Goal: Task Accomplishment & Management: Manage account settings

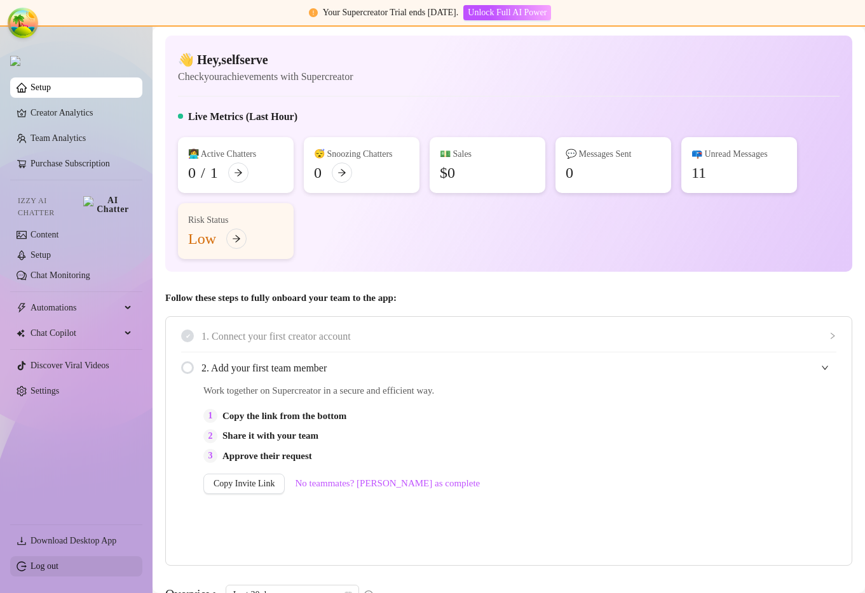
click at [43, 564] on link "Log out" at bounding box center [44, 567] width 28 height 10
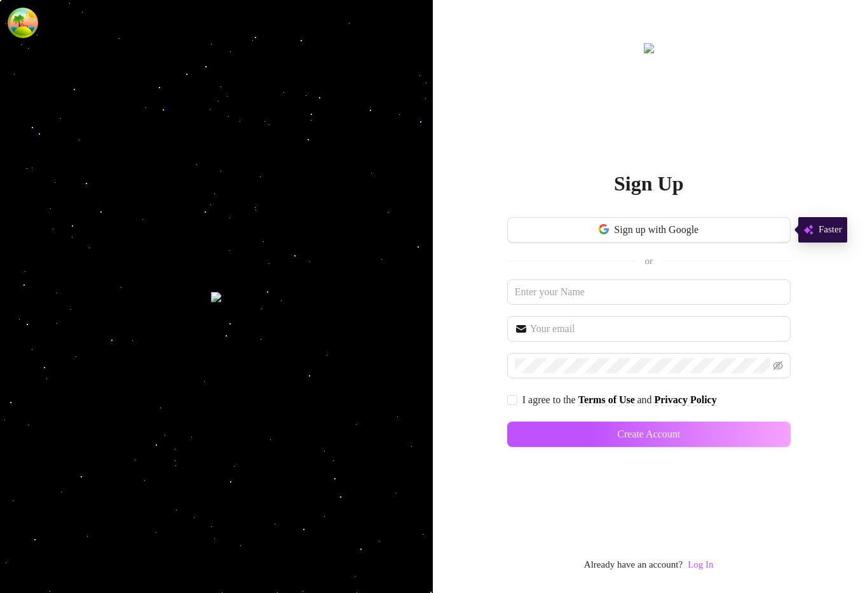
click at [701, 558] on link "Log In" at bounding box center [699, 565] width 25 height 15
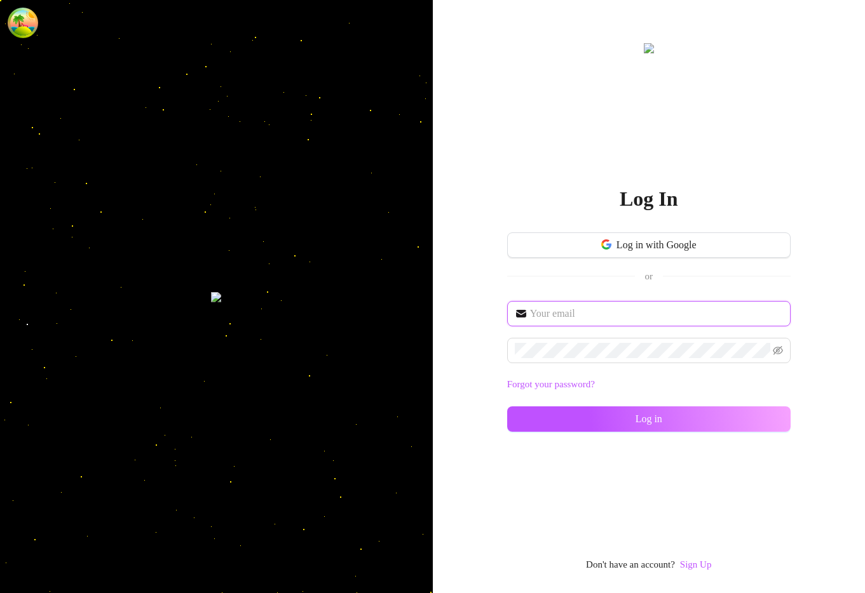
click at [579, 311] on input "text" at bounding box center [656, 313] width 253 height 15
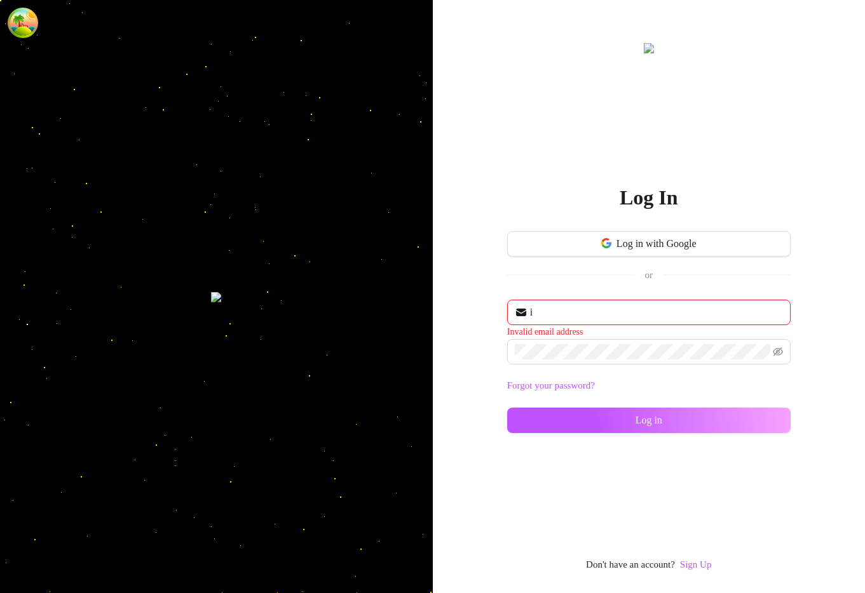
type input "im@supercreator.app"
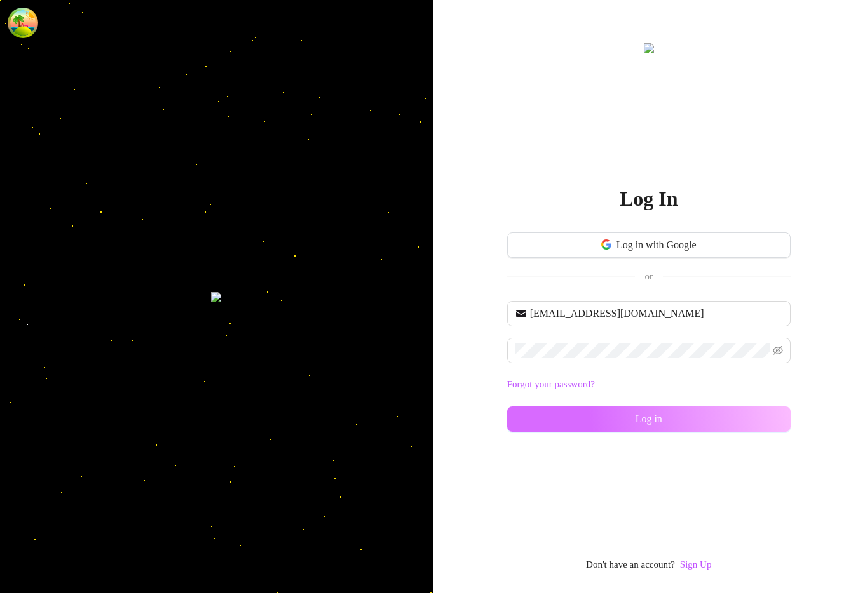
click at [543, 426] on button "Log in" at bounding box center [648, 419] width 283 height 25
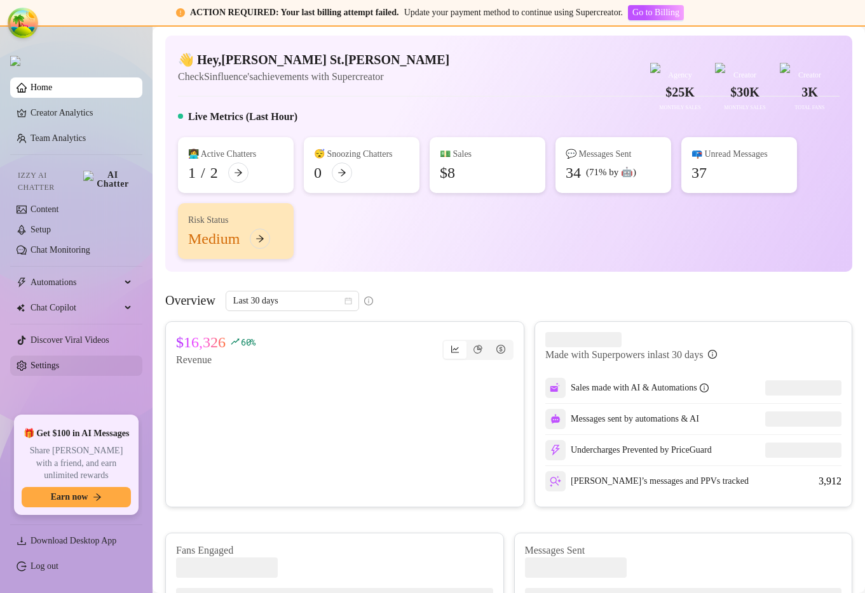
click at [59, 361] on link "Settings" at bounding box center [44, 366] width 29 height 10
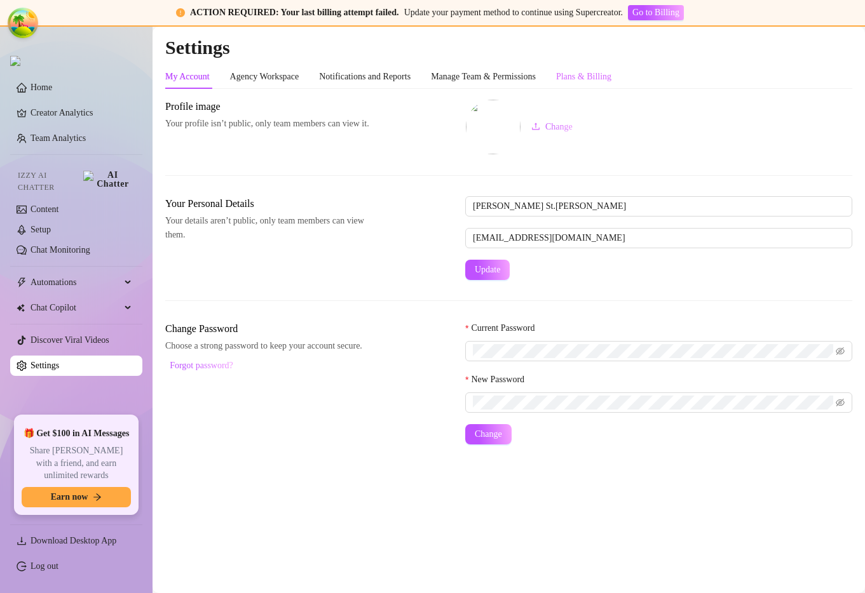
click at [611, 68] on div "Plans & Billing" at bounding box center [583, 77] width 55 height 24
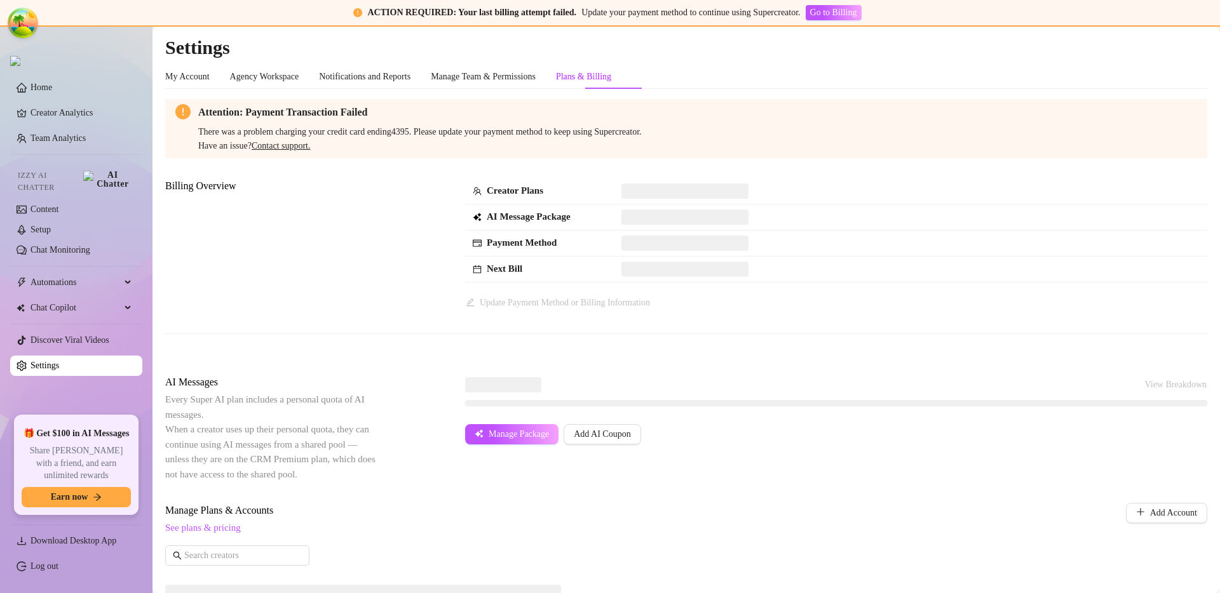
scroll to position [378, 0]
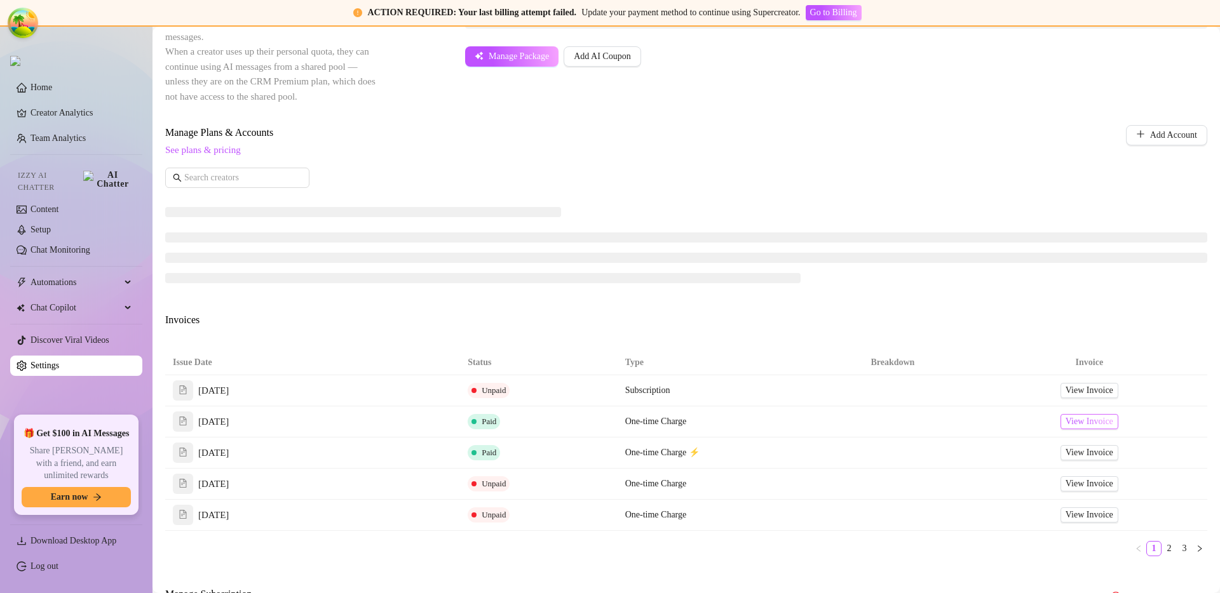
click at [864, 424] on span "View Invoice" at bounding box center [1089, 422] width 48 height 14
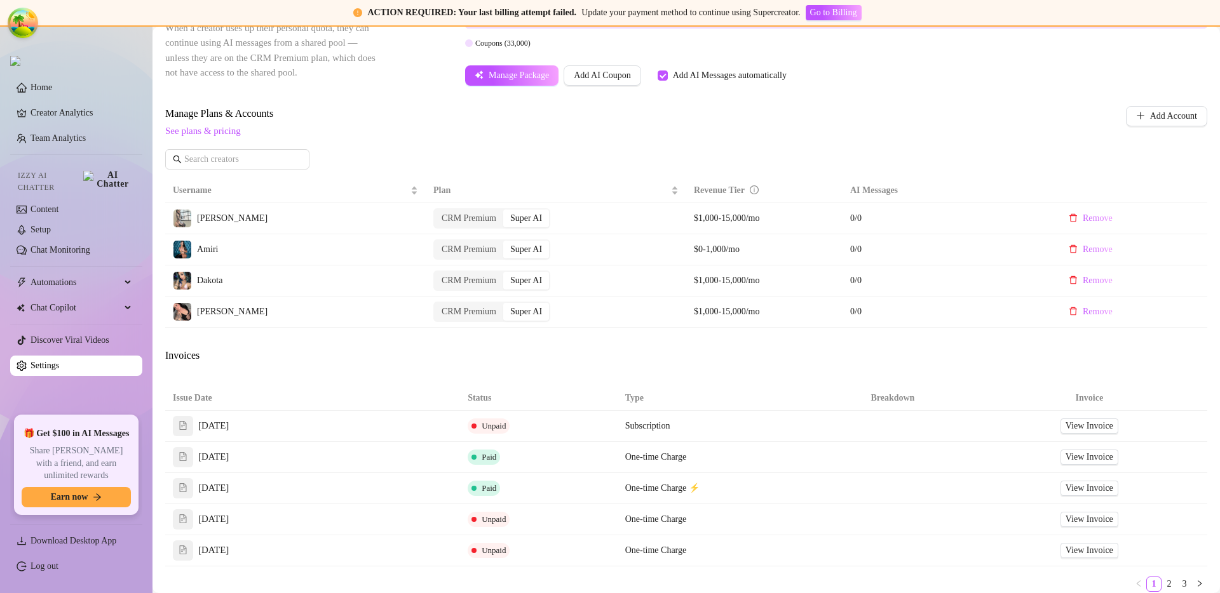
scroll to position [0, 0]
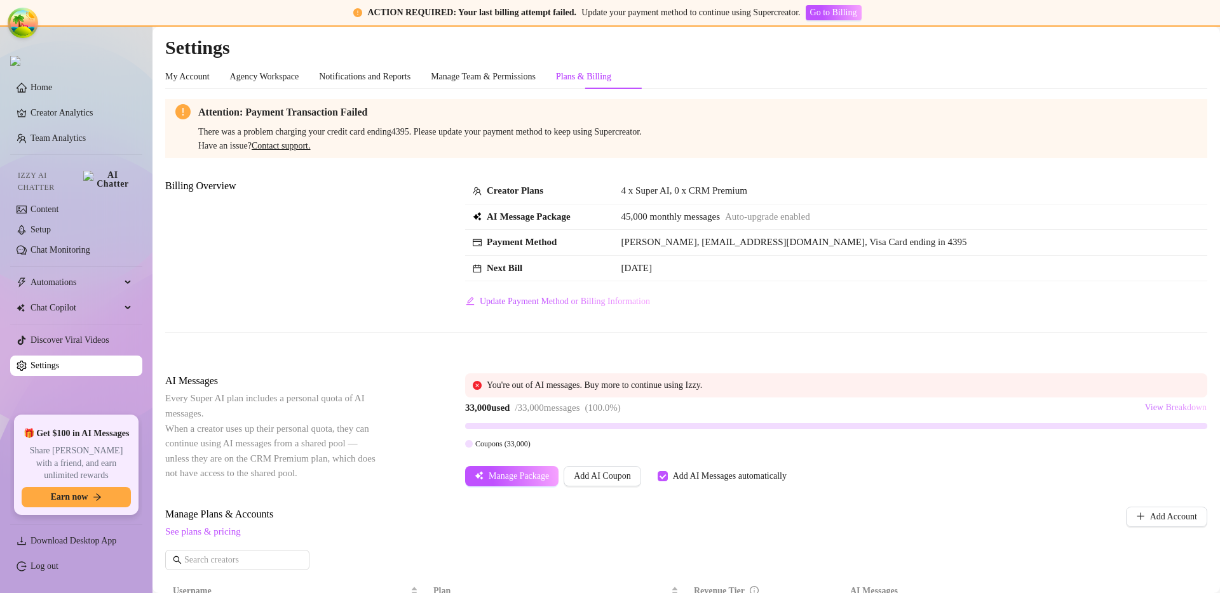
click at [864, 405] on span "View Breakdown" at bounding box center [1175, 408] width 62 height 10
click at [864, 379] on div "You're out of AI messages. Buy more to continue using Izzy." at bounding box center [843, 386] width 713 height 14
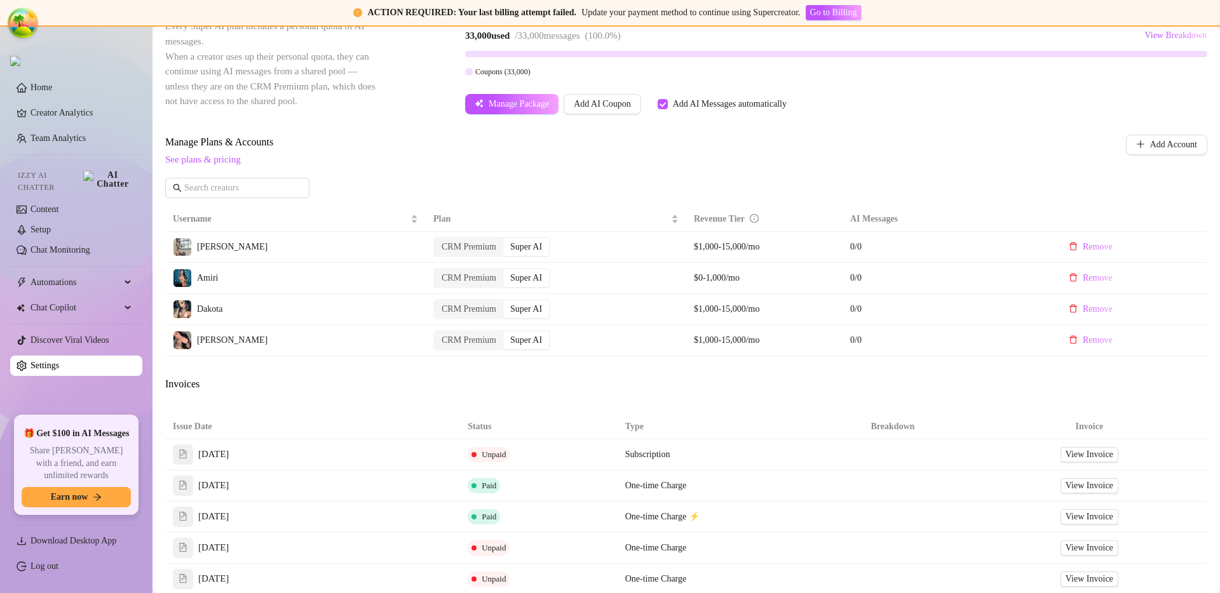
scroll to position [529, 0]
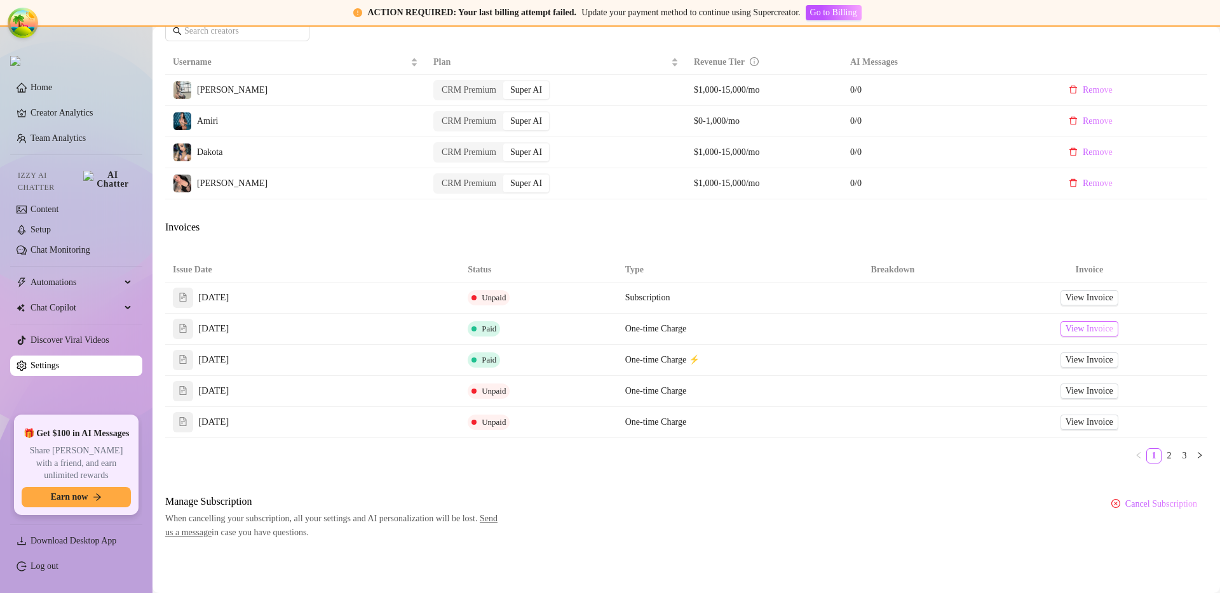
click at [864, 332] on span "View Invoice" at bounding box center [1089, 329] width 48 height 14
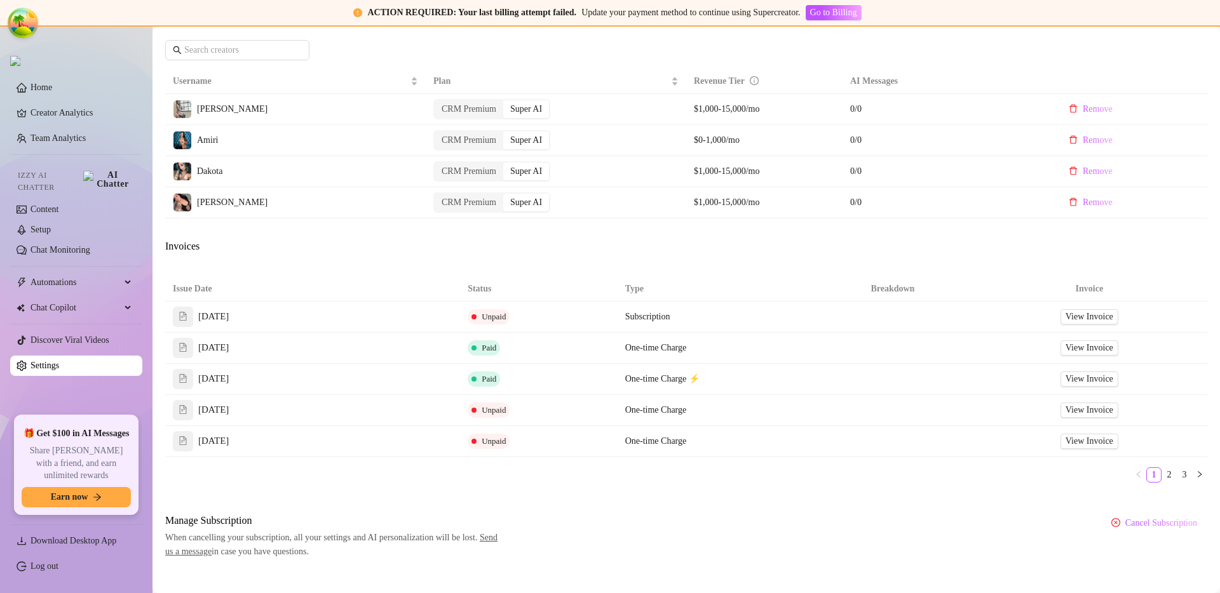
scroll to position [511, 0]
click at [864, 474] on link "2" at bounding box center [1169, 474] width 14 height 14
click at [864, 478] on link "1" at bounding box center [1154, 474] width 14 height 14
click at [864, 378] on span "View Invoice" at bounding box center [1089, 378] width 48 height 14
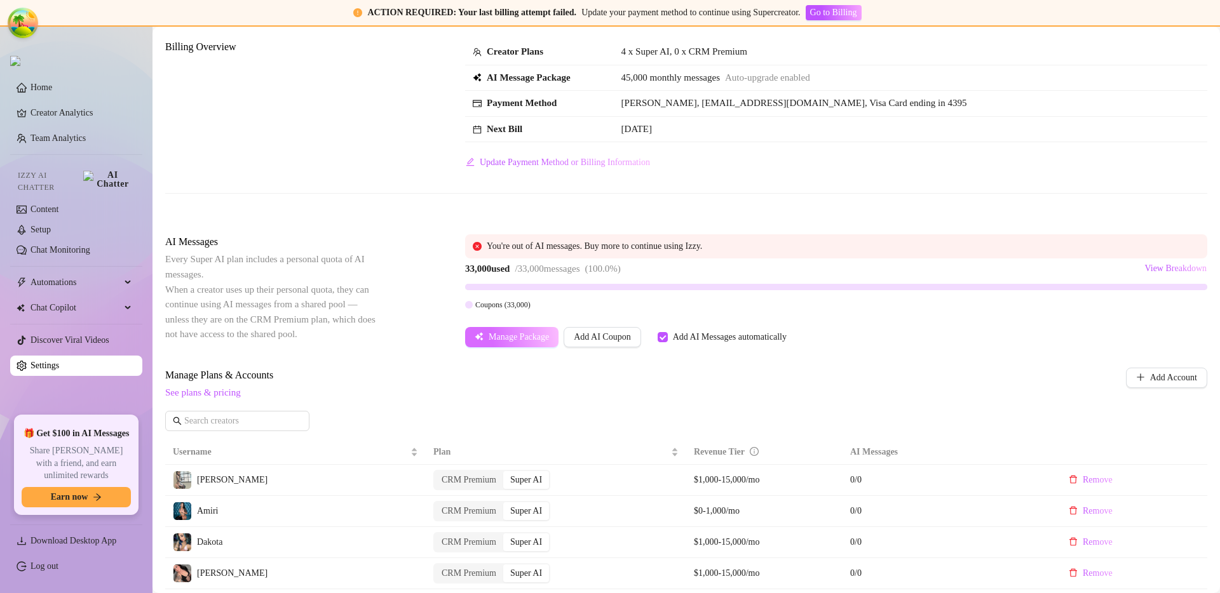
click at [523, 340] on span "Manage Package" at bounding box center [519, 337] width 60 height 10
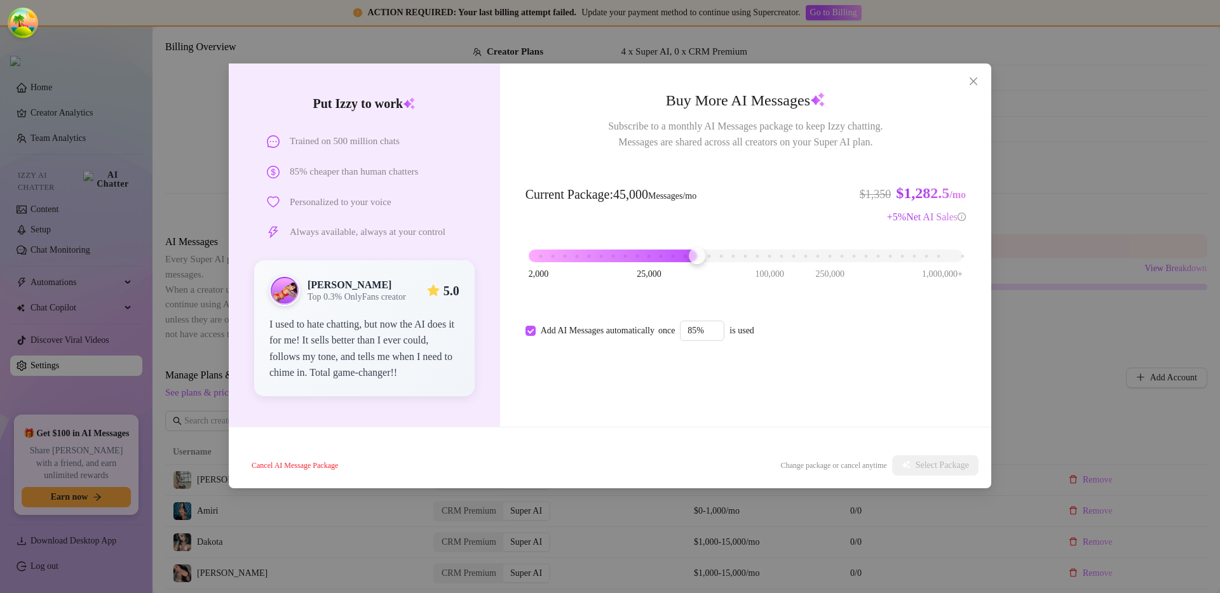
click at [864, 280] on div "Put Izzy to work Trained on 500 million chats 85% cheaper than human chatters P…" at bounding box center [610, 296] width 1220 height 593
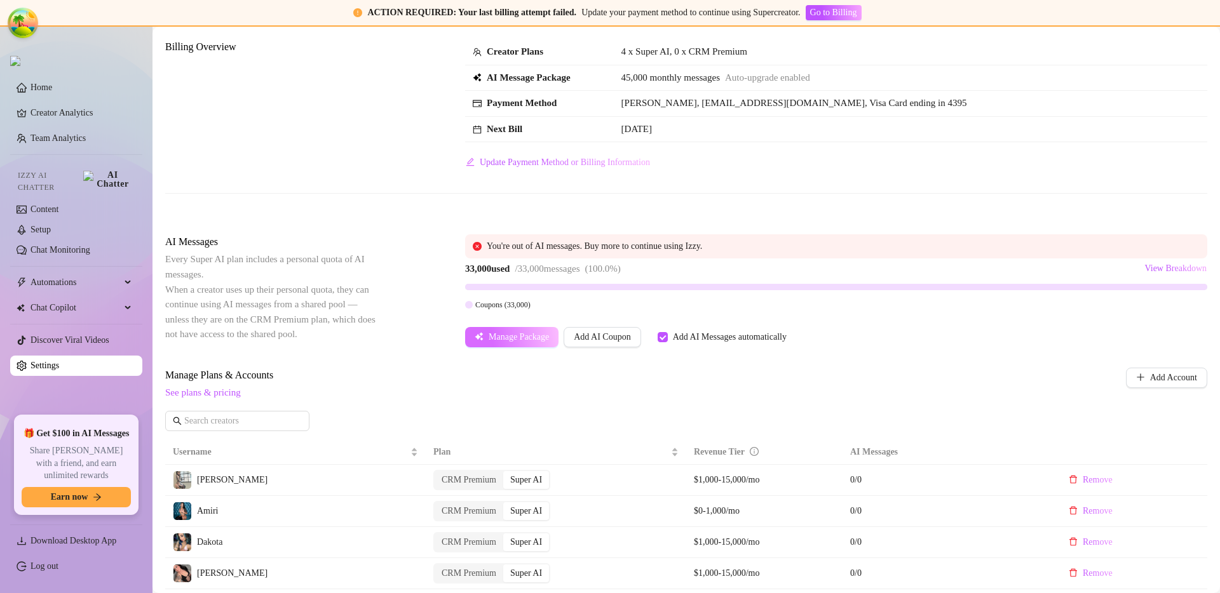
click at [486, 339] on button "Manage Package" at bounding box center [511, 337] width 93 height 20
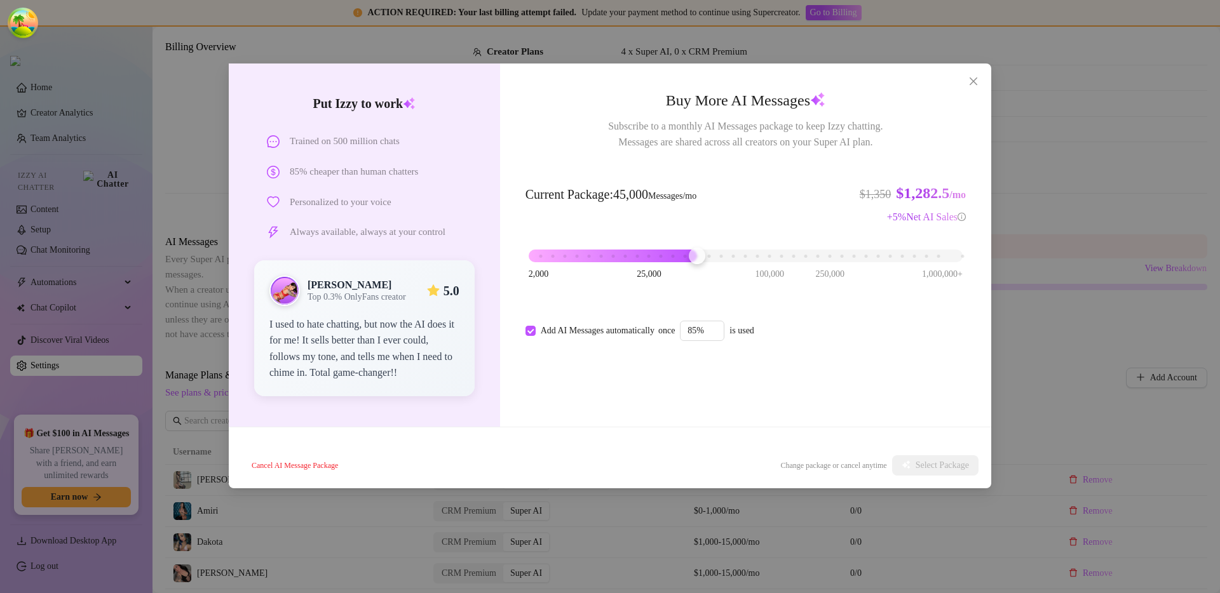
click at [864, 315] on div "Put Izzy to work Trained on 500 million chats 85% cheaper than human chatters P…" at bounding box center [610, 296] width 1220 height 593
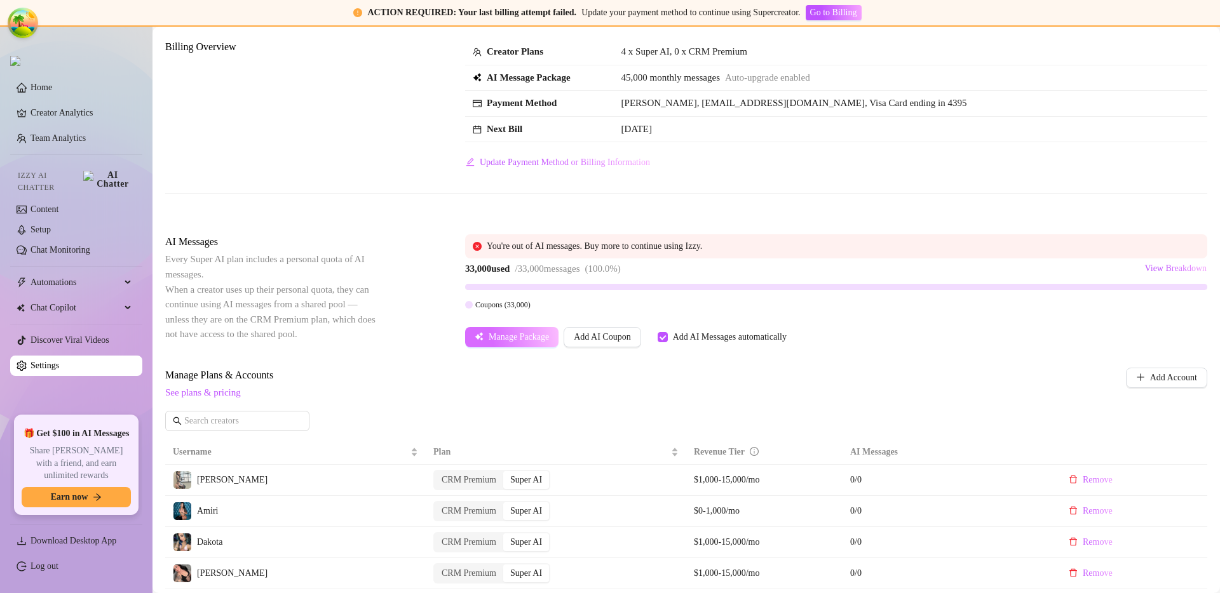
click at [537, 341] on span "Manage Package" at bounding box center [519, 337] width 60 height 10
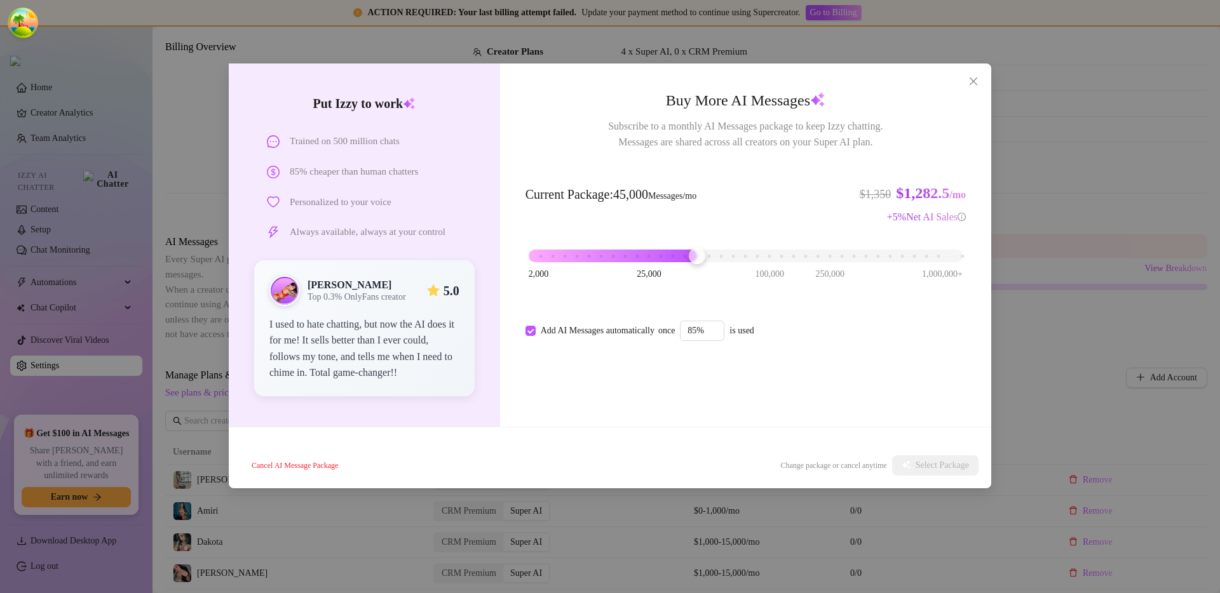
click at [864, 266] on div "Put Izzy to work Trained on 500 million chats 85% cheaper than human chatters P…" at bounding box center [610, 296] width 1220 height 593
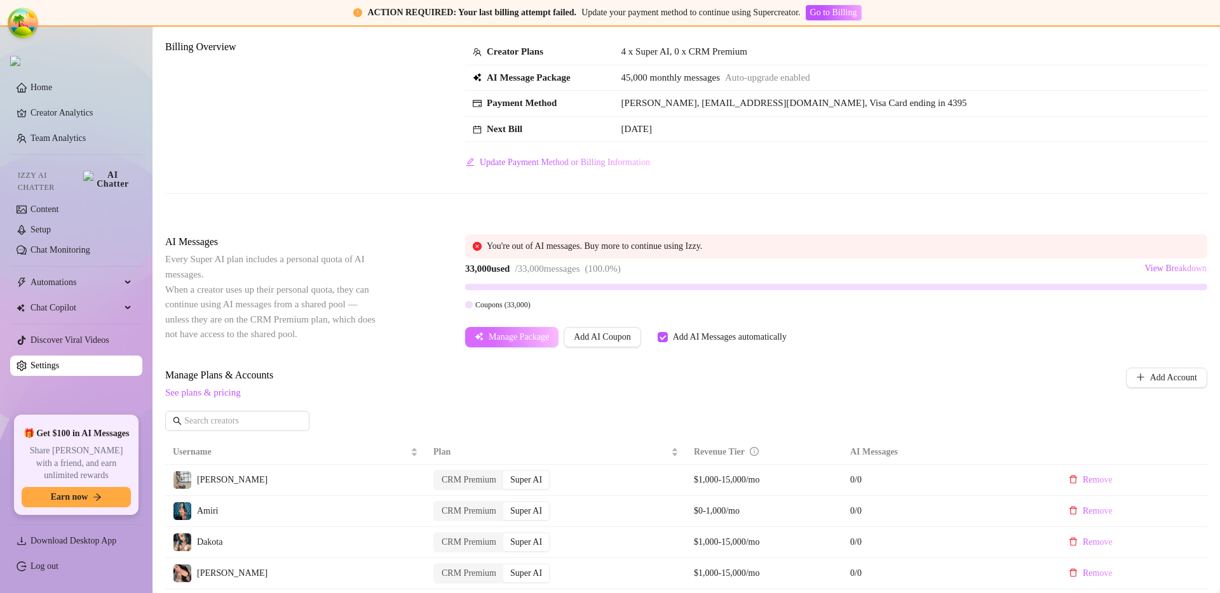
click at [515, 341] on span "Manage Package" at bounding box center [519, 337] width 60 height 10
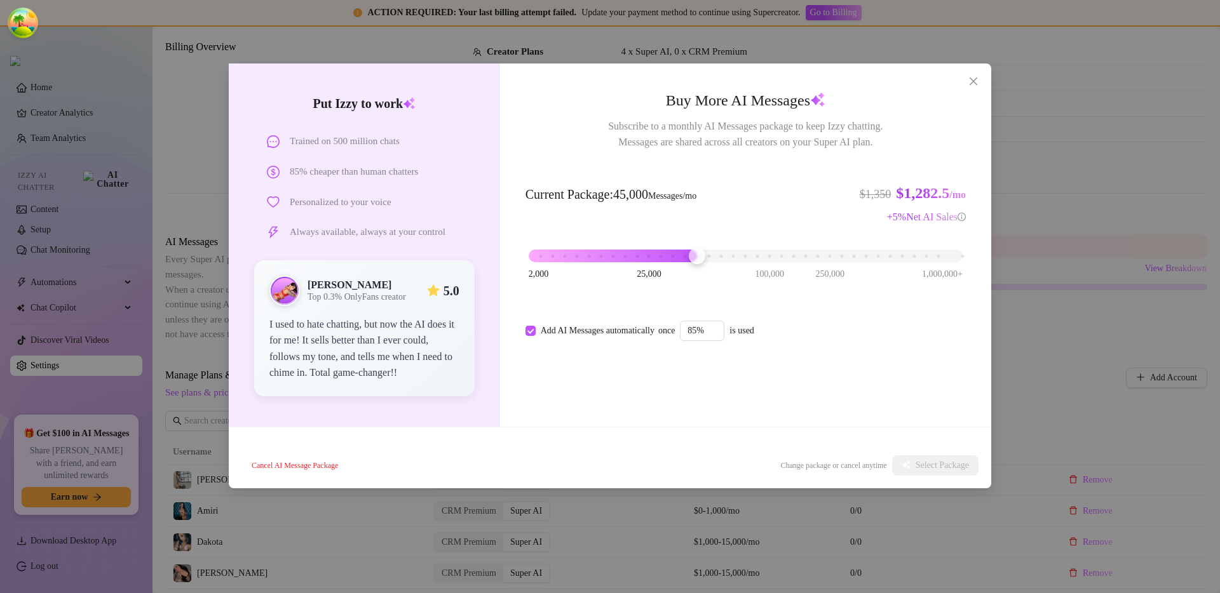
click at [864, 323] on div "Put Izzy to work Trained on 500 million chats 85% cheaper than human chatters P…" at bounding box center [610, 296] width 1220 height 593
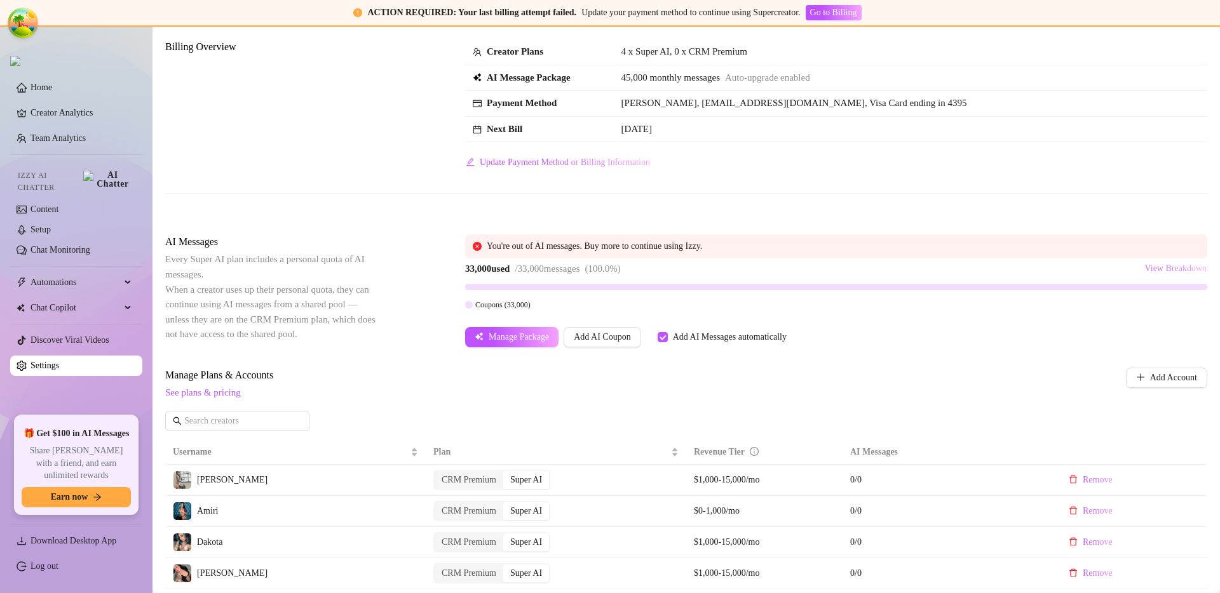
click at [864, 269] on span "View Breakdown" at bounding box center [1175, 269] width 62 height 10
click at [864, 220] on div "Attention: Payment Transaction Failed There was a problem charging your credit …" at bounding box center [686, 445] width 1042 height 970
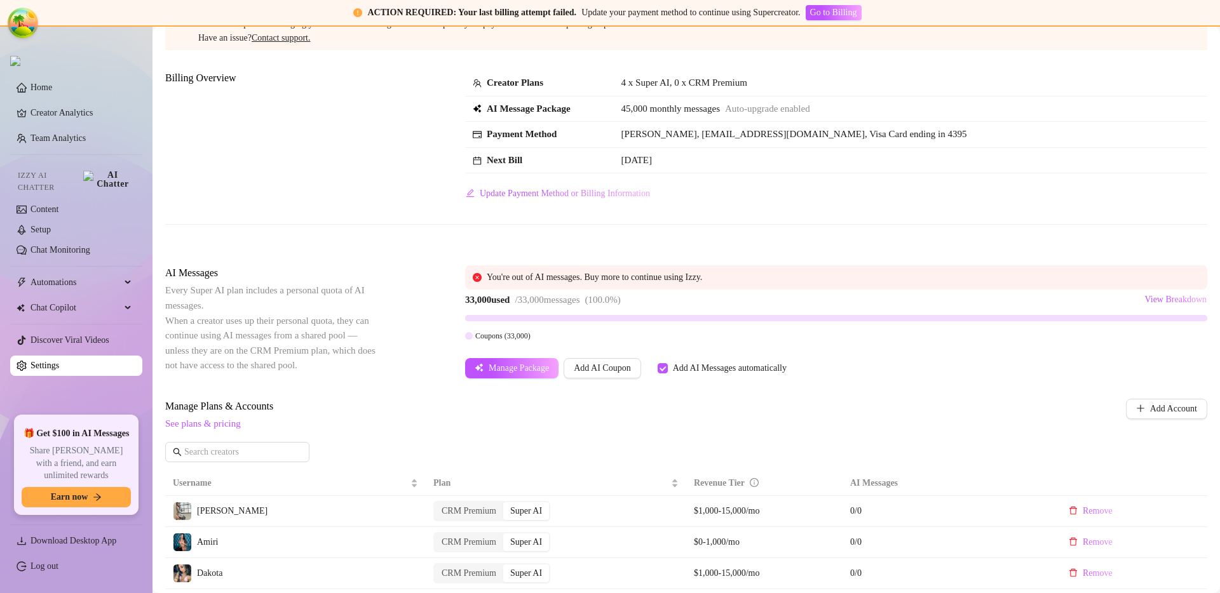
scroll to position [126, 0]
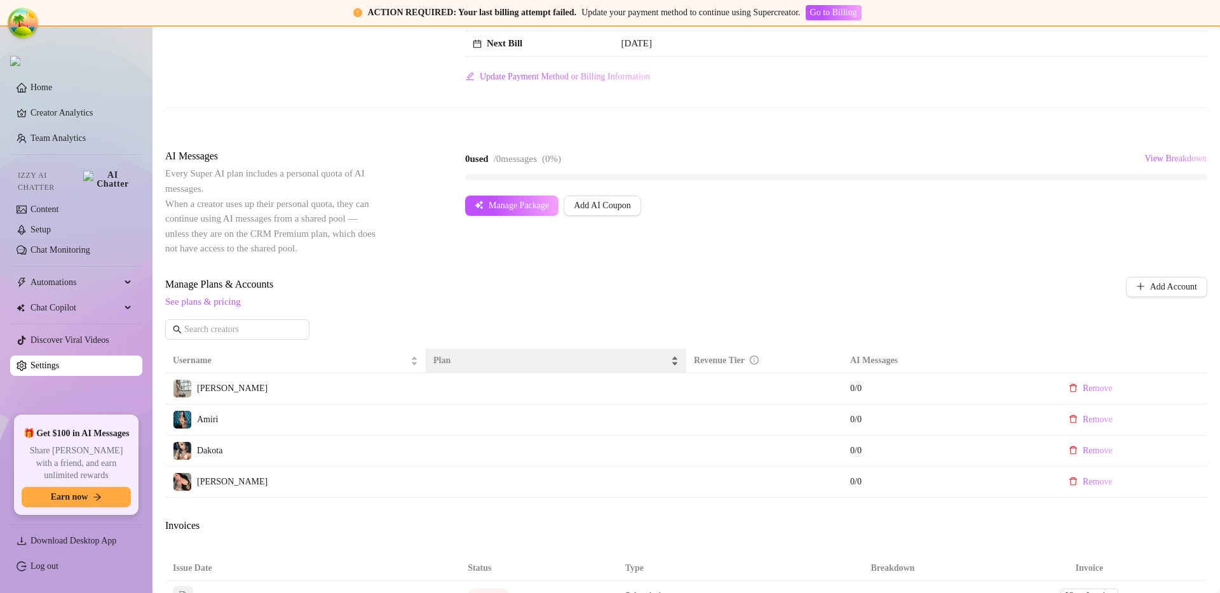
scroll to position [523, 0]
